Goal: Task Accomplishment & Management: Manage account settings

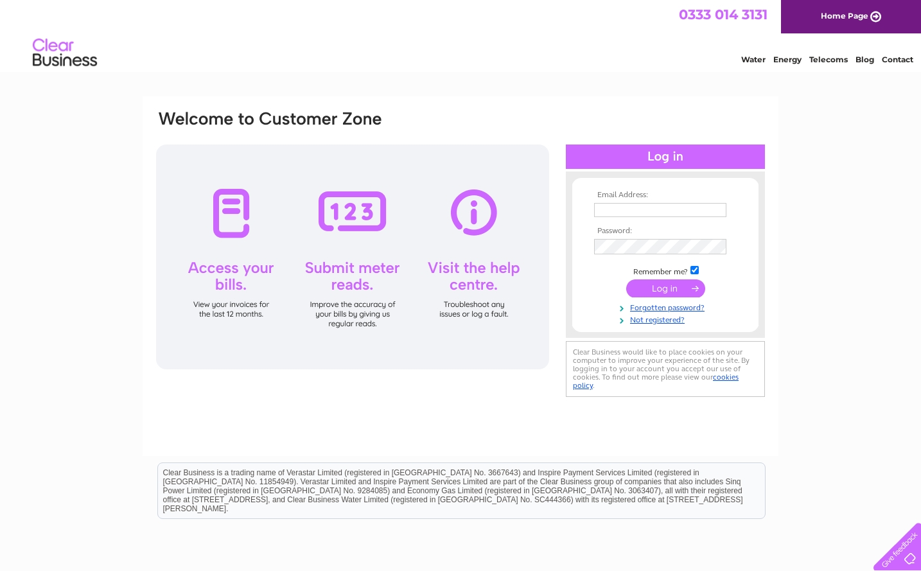
click at [234, 220] on div at bounding box center [352, 257] width 393 height 225
click at [615, 213] on input "text" at bounding box center [660, 210] width 132 height 14
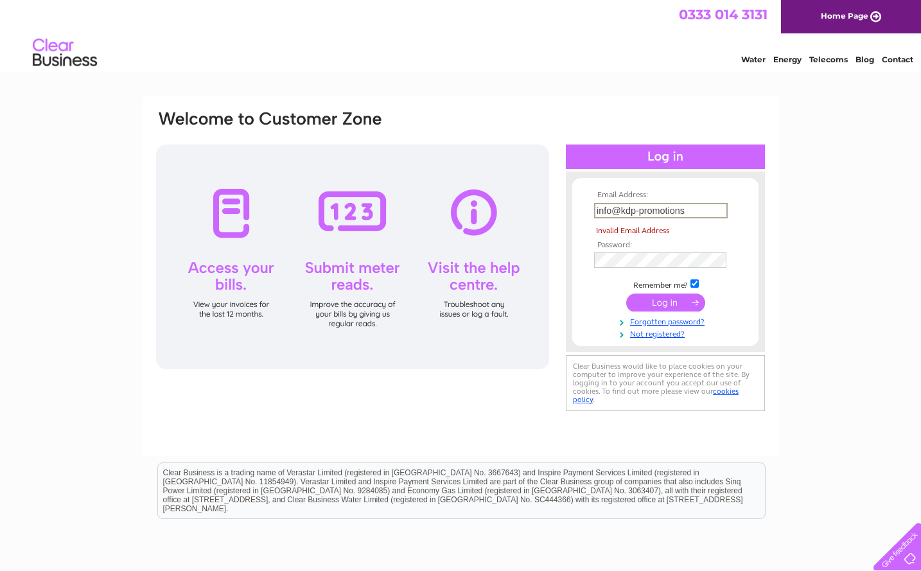
click at [688, 213] on input "info@kdp-promotions" at bounding box center [661, 210] width 134 height 15
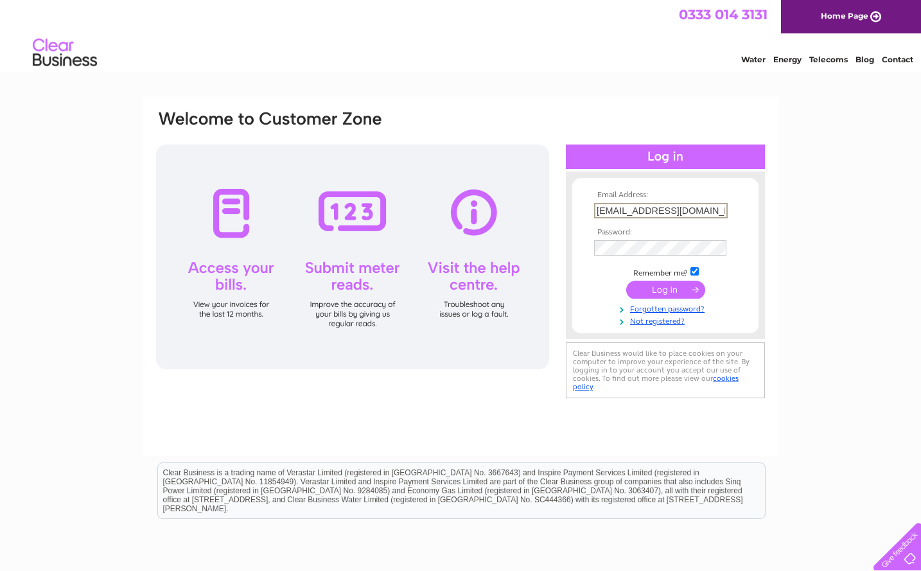
type input "info@kdp-promotions.com"
click at [662, 290] on input "submit" at bounding box center [665, 288] width 79 height 18
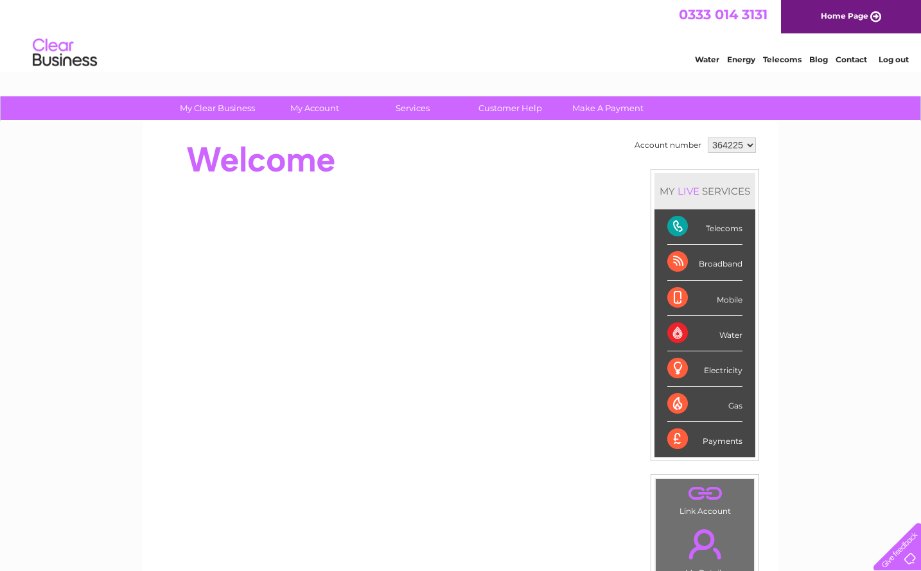
click at [698, 228] on div "Telecoms" at bounding box center [704, 226] width 75 height 35
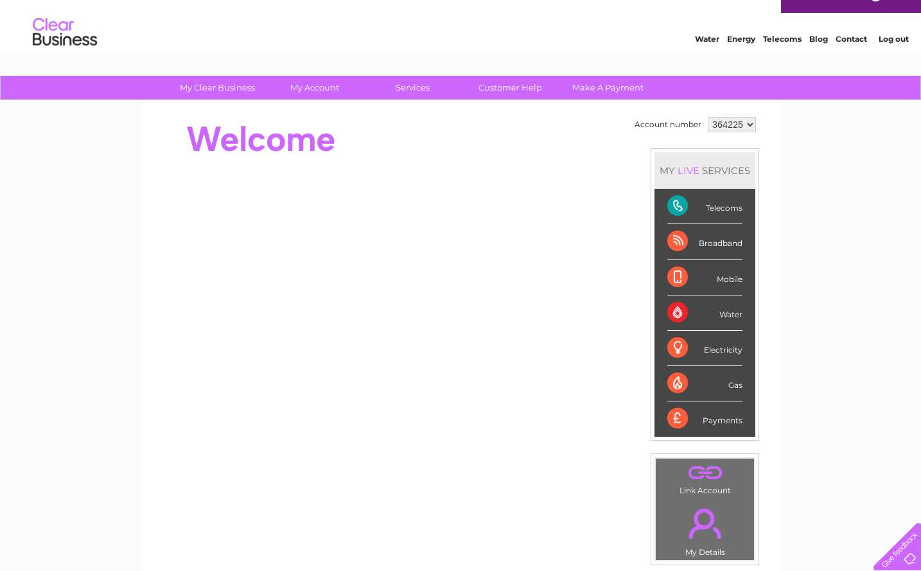
scroll to position [24, 0]
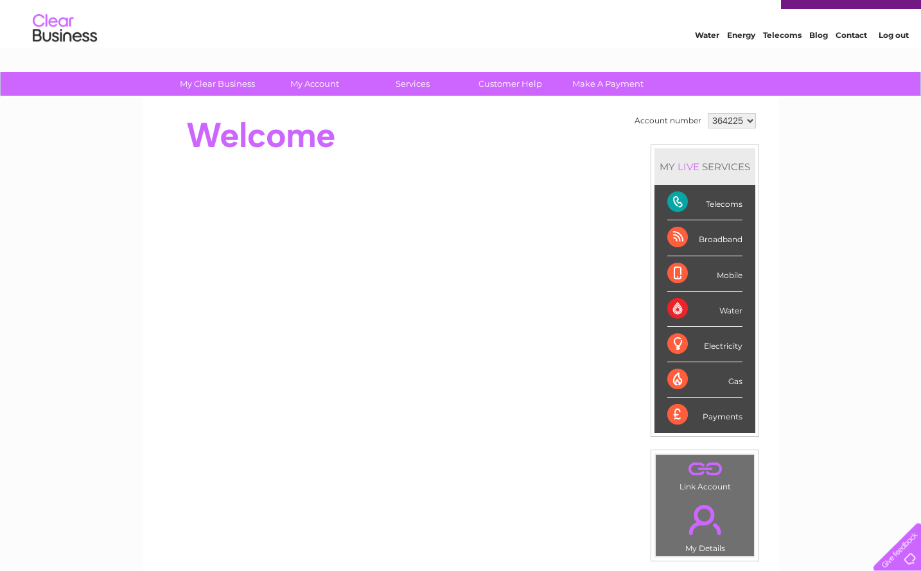
click at [676, 209] on div "Telecoms" at bounding box center [704, 202] width 75 height 35
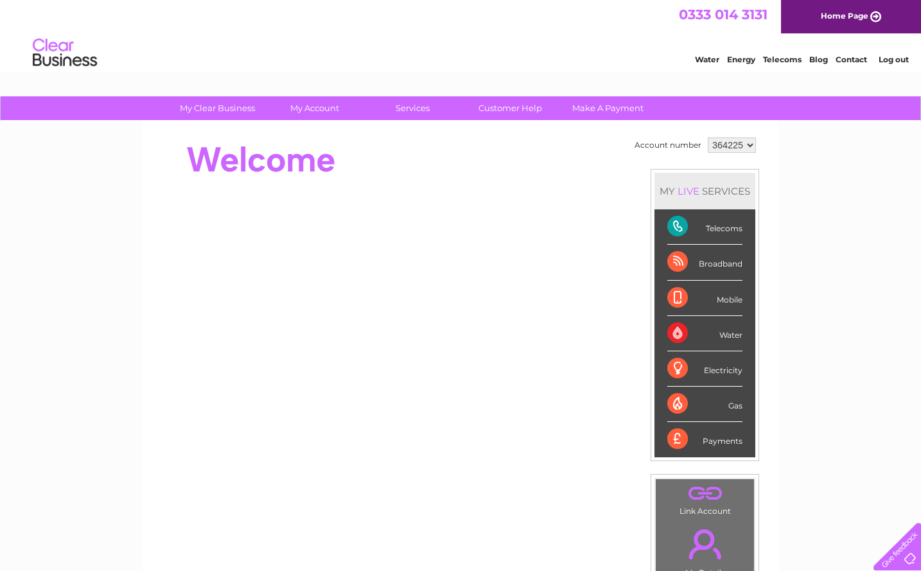
click option "364225" at bounding box center [0, 0] width 0 height 0
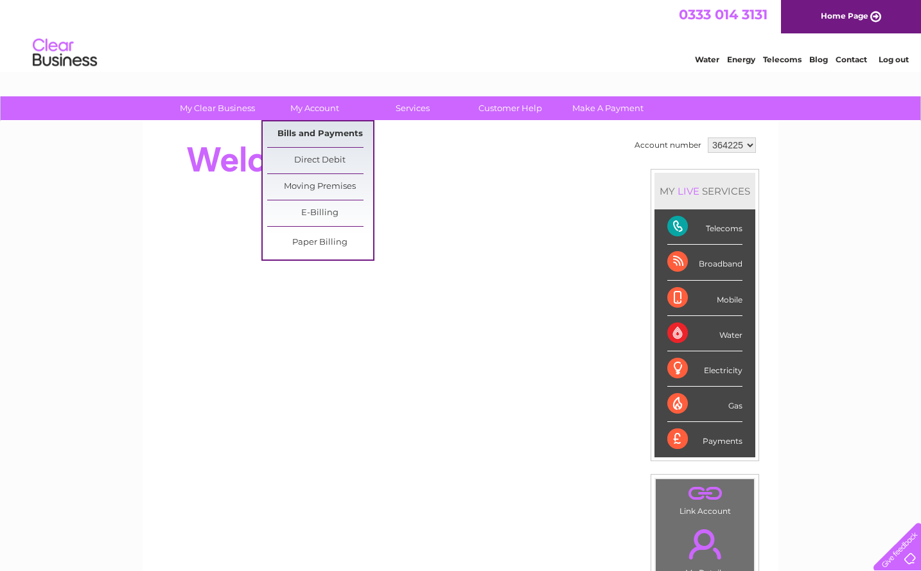
click at [311, 140] on link "Bills and Payments" at bounding box center [320, 134] width 106 height 26
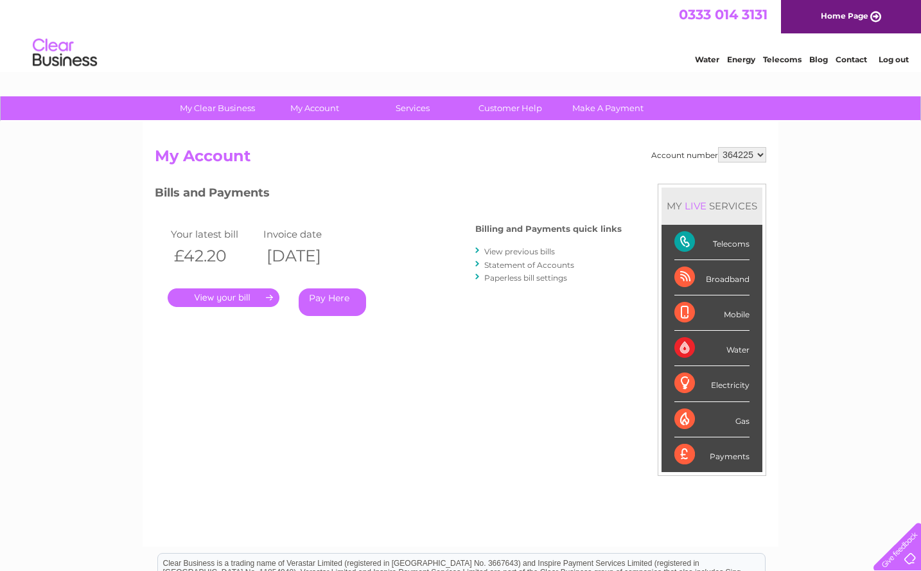
click at [252, 302] on link "." at bounding box center [224, 297] width 112 height 19
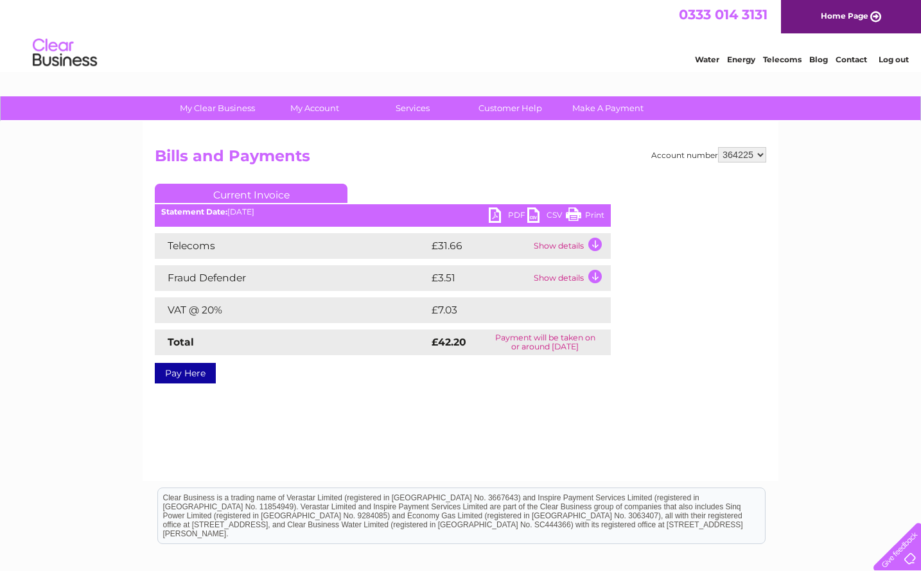
click at [496, 216] on link "PDF" at bounding box center [508, 216] width 39 height 19
click at [901, 60] on link "Log out" at bounding box center [894, 60] width 30 height 10
